Goal: Information Seeking & Learning: Learn about a topic

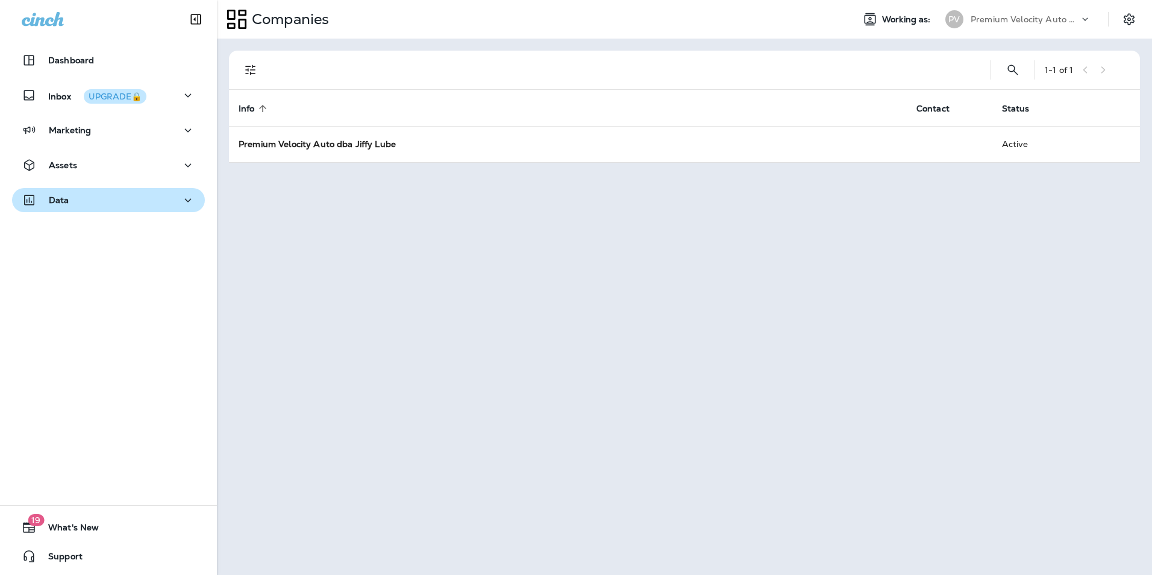
click at [66, 198] on p "Data" at bounding box center [59, 200] width 20 height 10
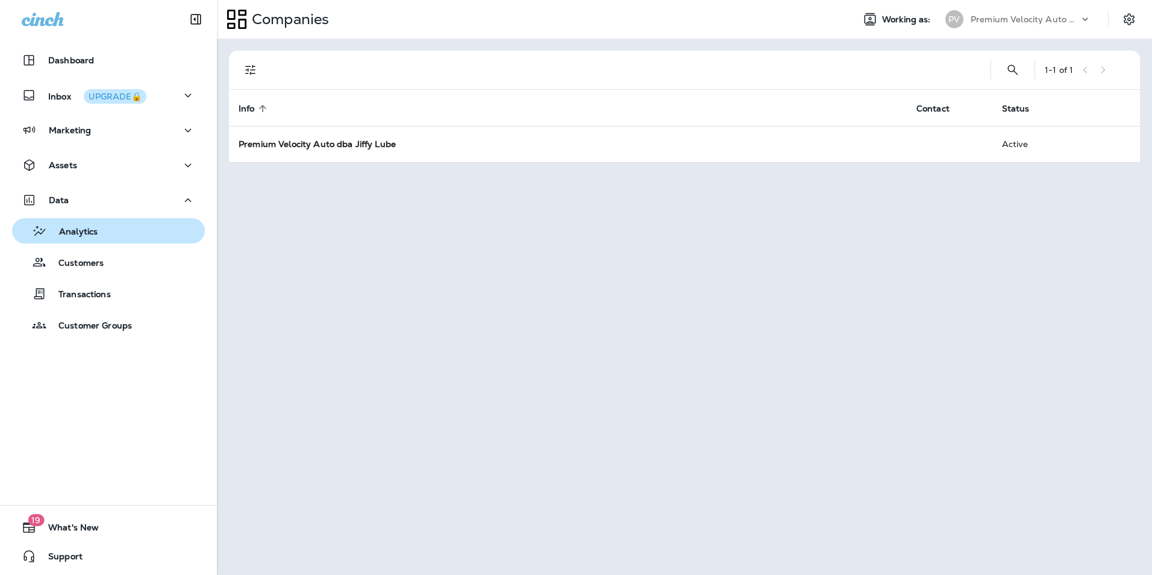
click at [87, 231] on p "Analytics" at bounding box center [72, 231] width 51 height 11
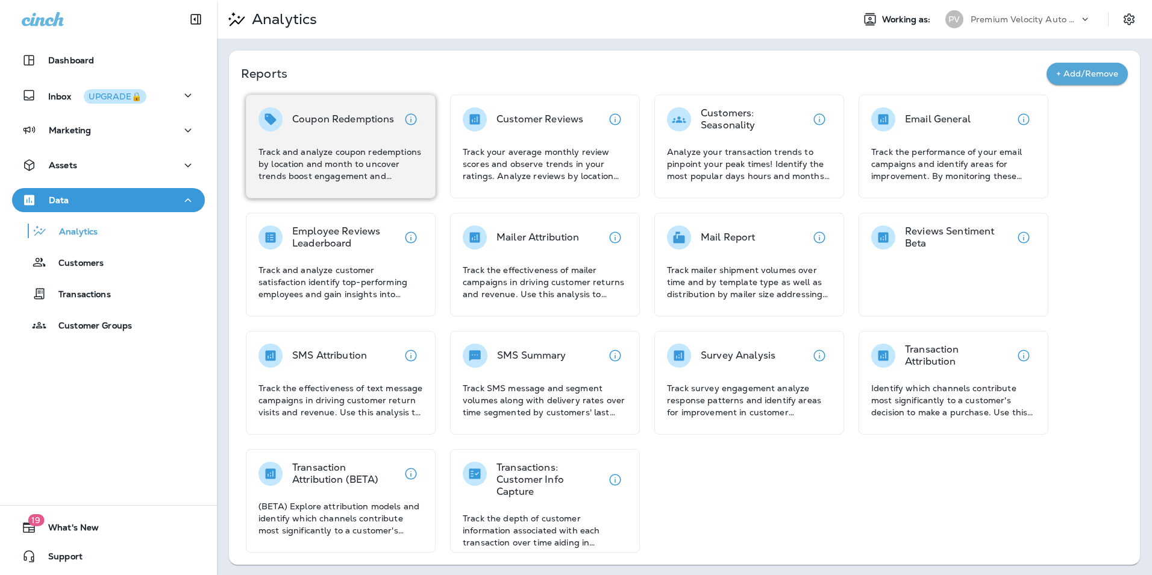
click at [366, 118] on p "Coupon Redemptions" at bounding box center [343, 119] width 102 height 12
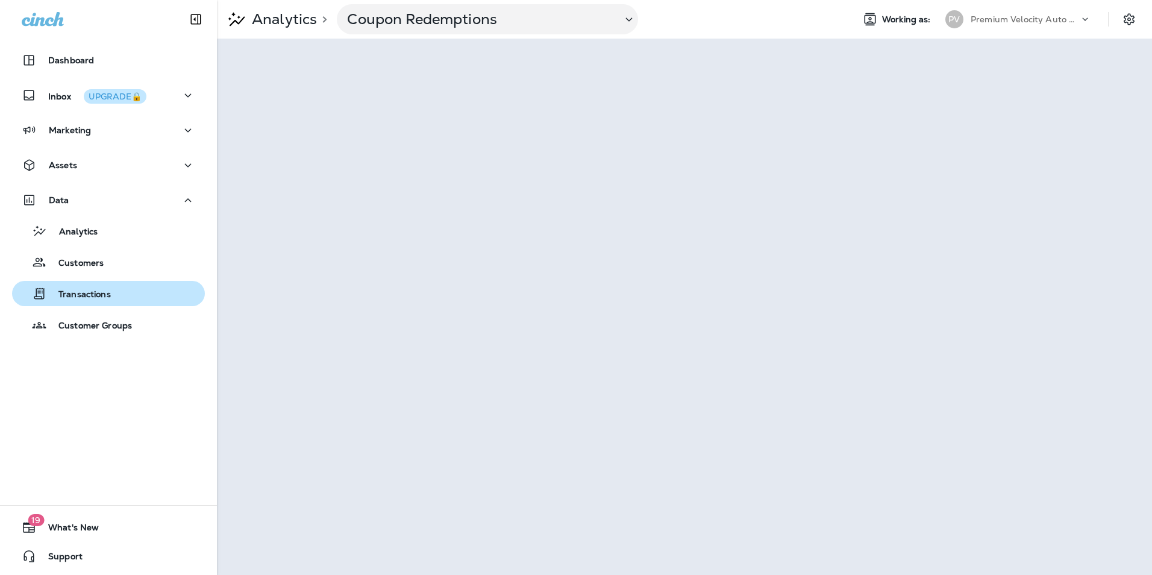
click at [131, 295] on div "Transactions" at bounding box center [108, 293] width 183 height 18
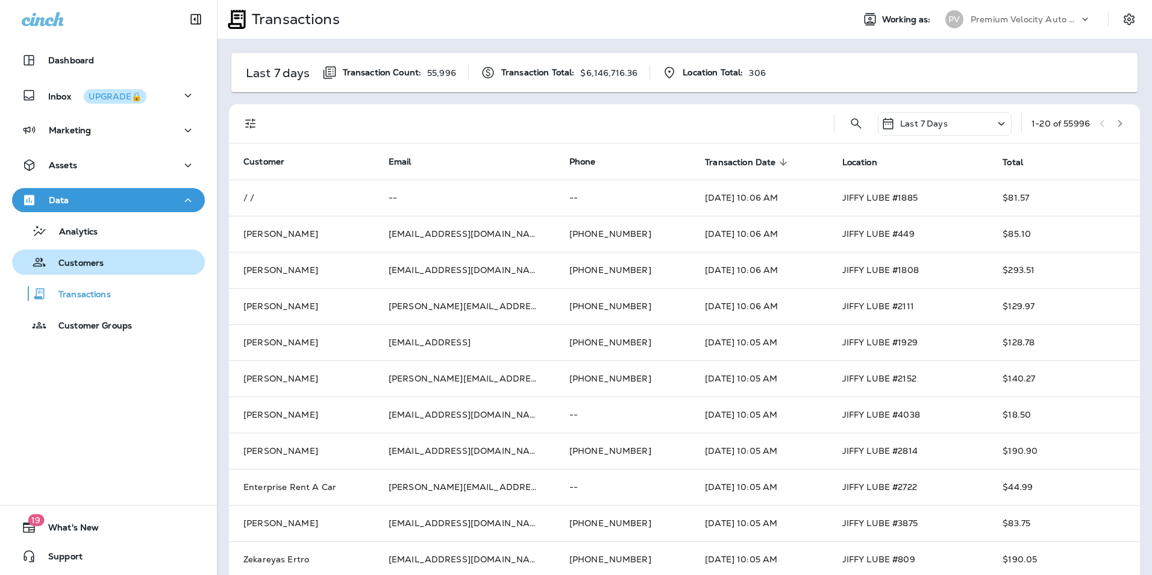
click at [118, 267] on div "Customers" at bounding box center [108, 262] width 183 height 18
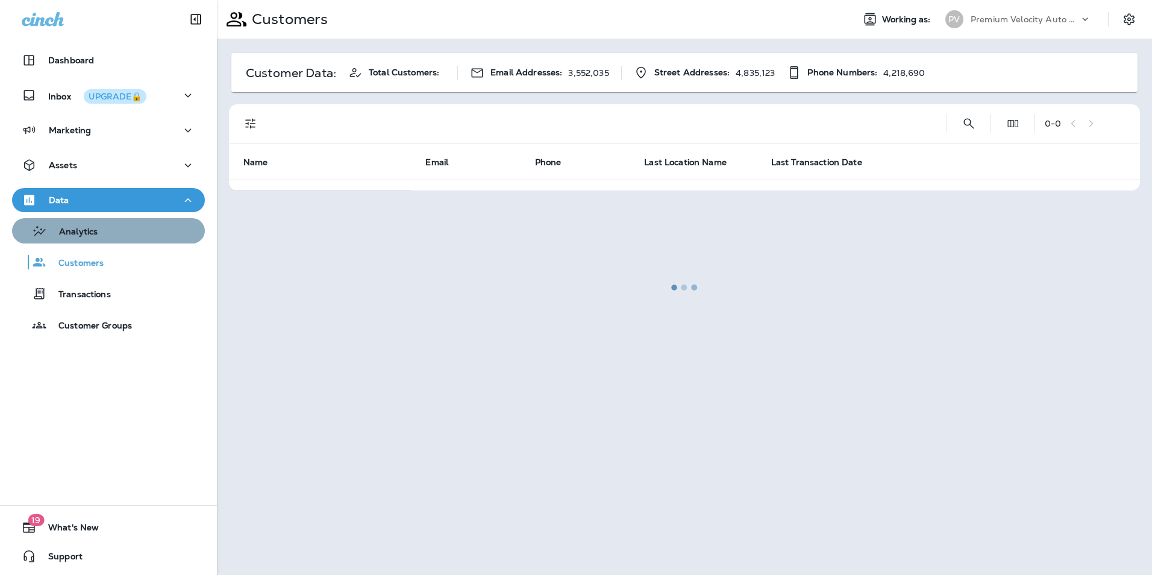
click at [134, 238] on div "Analytics" at bounding box center [108, 231] width 183 height 18
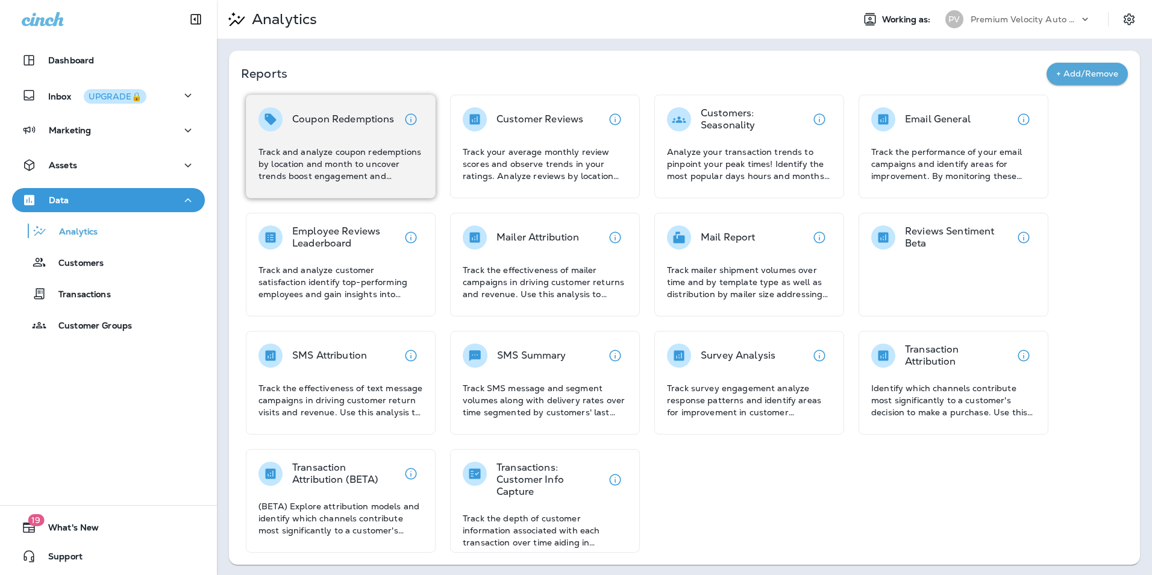
click at [379, 157] on p "Track and analyze coupon redemptions by location and month to uncover trends bo…" at bounding box center [340, 164] width 164 height 36
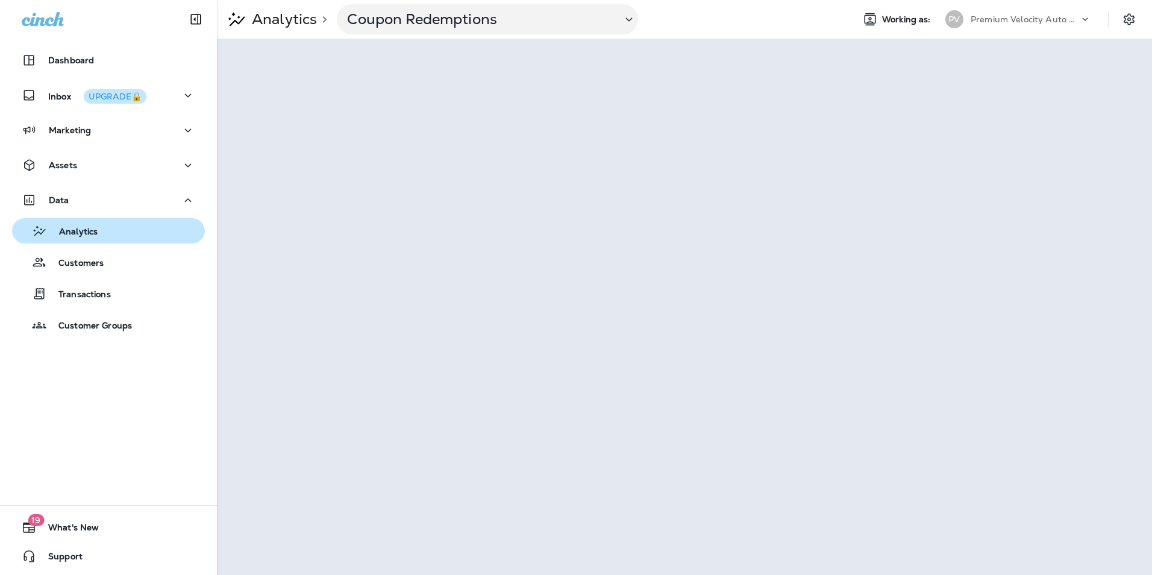
click at [84, 225] on div "Analytics" at bounding box center [57, 231] width 81 height 18
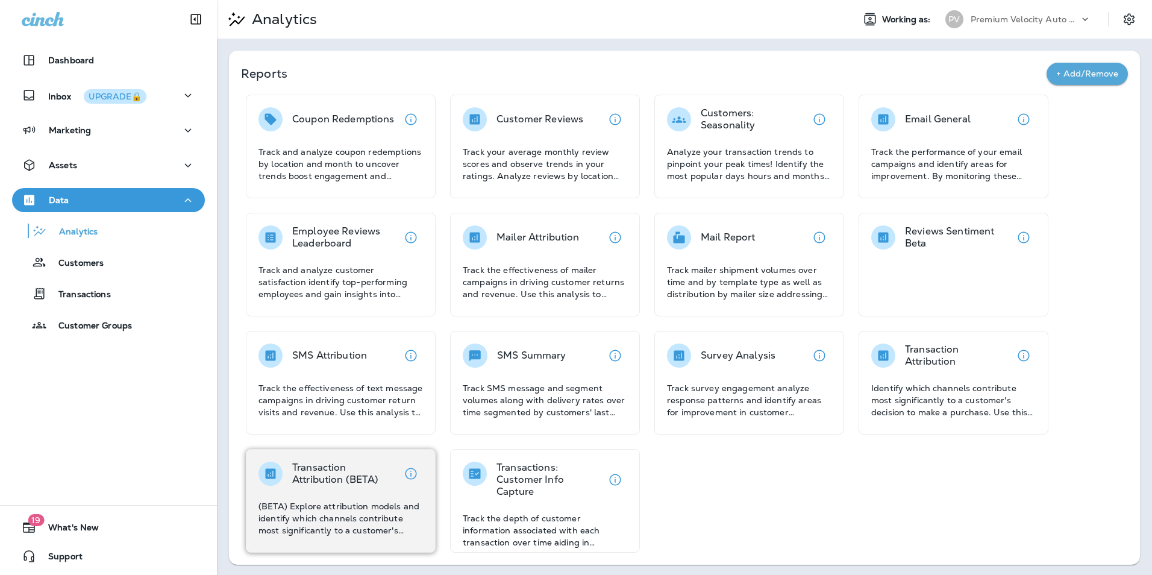
click at [366, 455] on div "Transaction Attribution (BETA) (BETA) Explore attribution models and identify w…" at bounding box center [341, 501] width 190 height 104
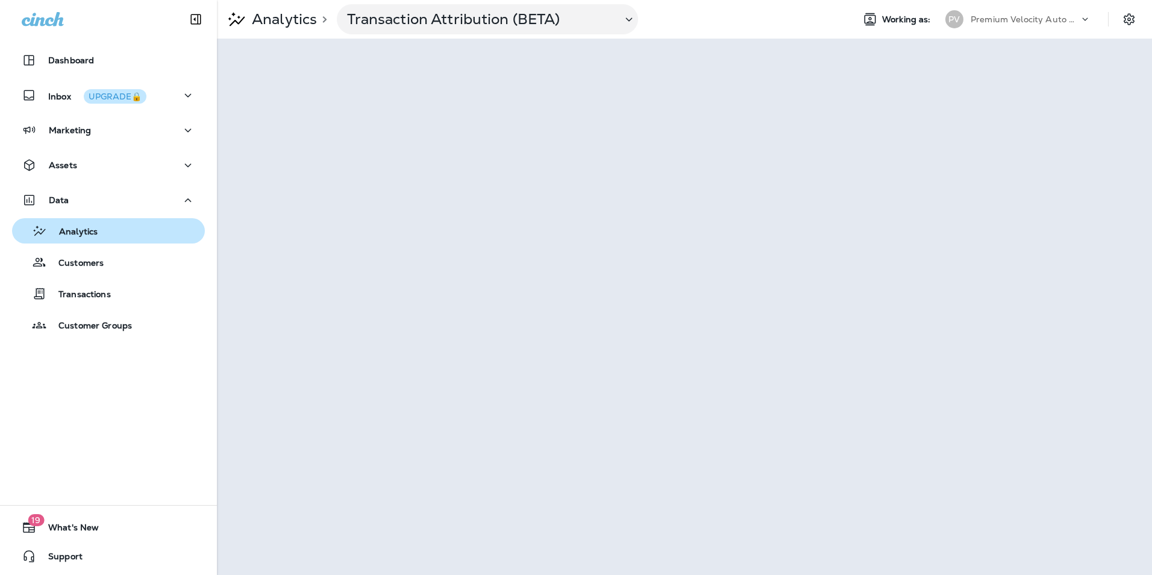
click at [100, 239] on div "Analytics" at bounding box center [108, 231] width 183 height 18
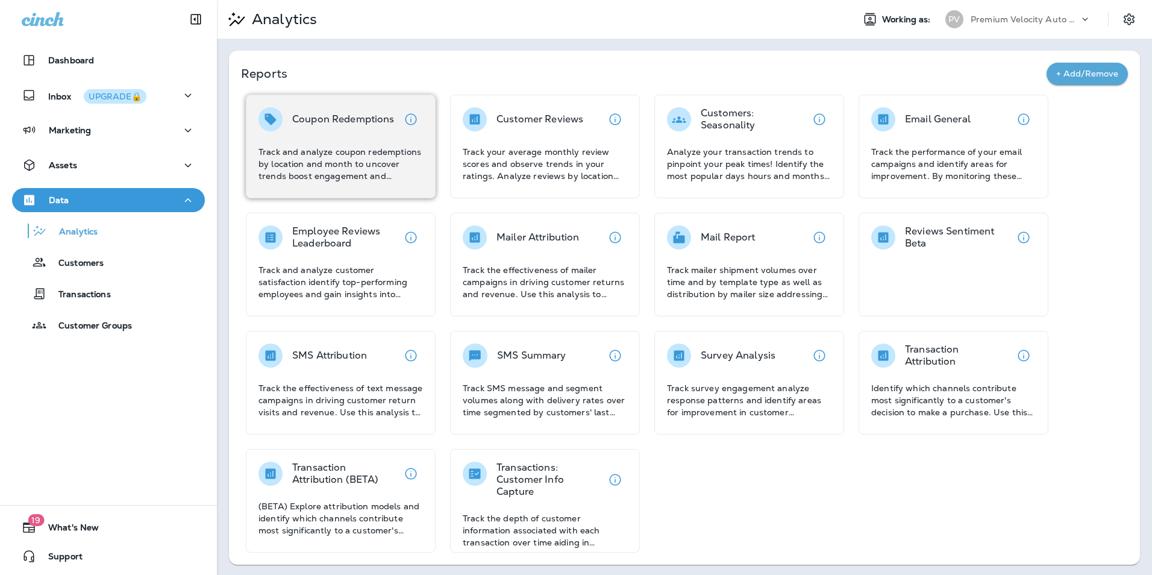
click at [387, 140] on div "Coupon Redemptions Track and analyze coupon redemptions by location and month t…" at bounding box center [340, 144] width 164 height 75
